Goal: Information Seeking & Learning: Learn about a topic

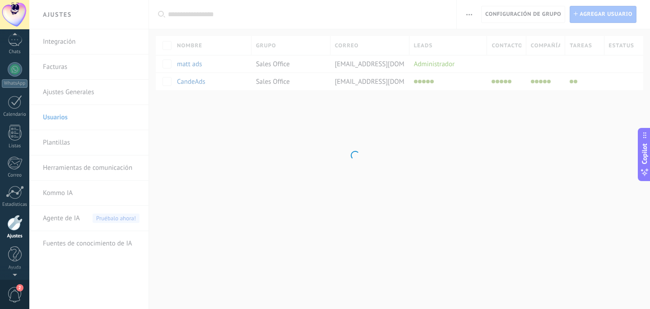
scroll to position [66, 0]
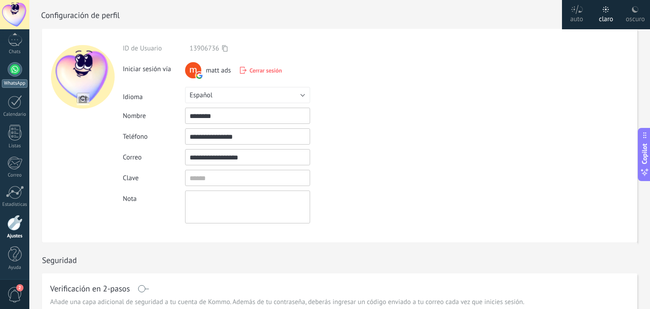
click at [15, 70] on div at bounding box center [15, 69] width 14 height 14
